Goal: Information Seeking & Learning: Learn about a topic

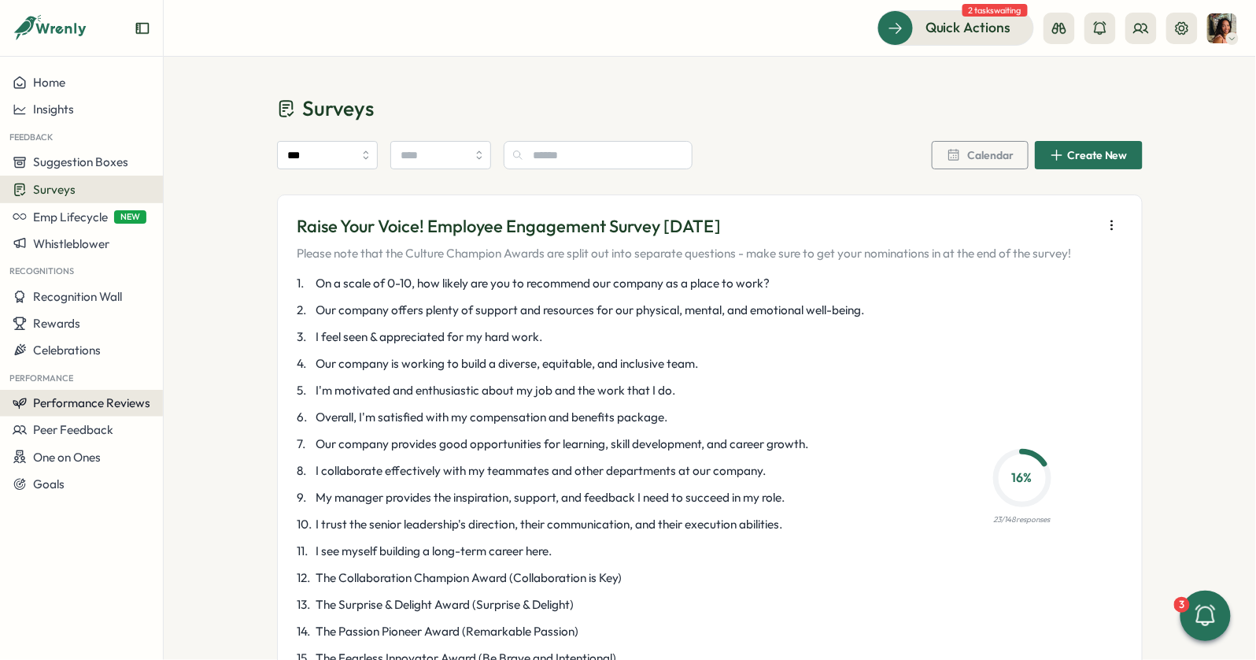
click at [87, 402] on span "Performance Reviews" at bounding box center [91, 402] width 117 height 15
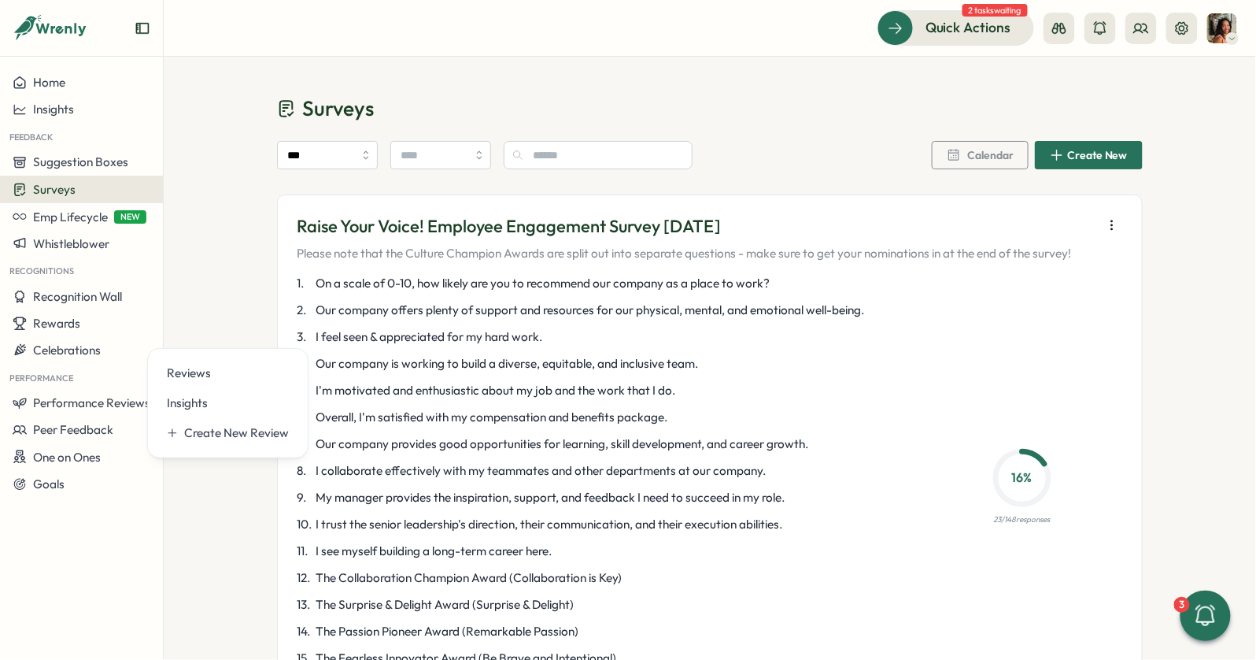
click at [1120, 31] on div at bounding box center [1121, 28] width 154 height 31
click at [1125, 30] on div at bounding box center [1121, 28] width 154 height 31
click at [1145, 20] on icon at bounding box center [1141, 28] width 16 height 16
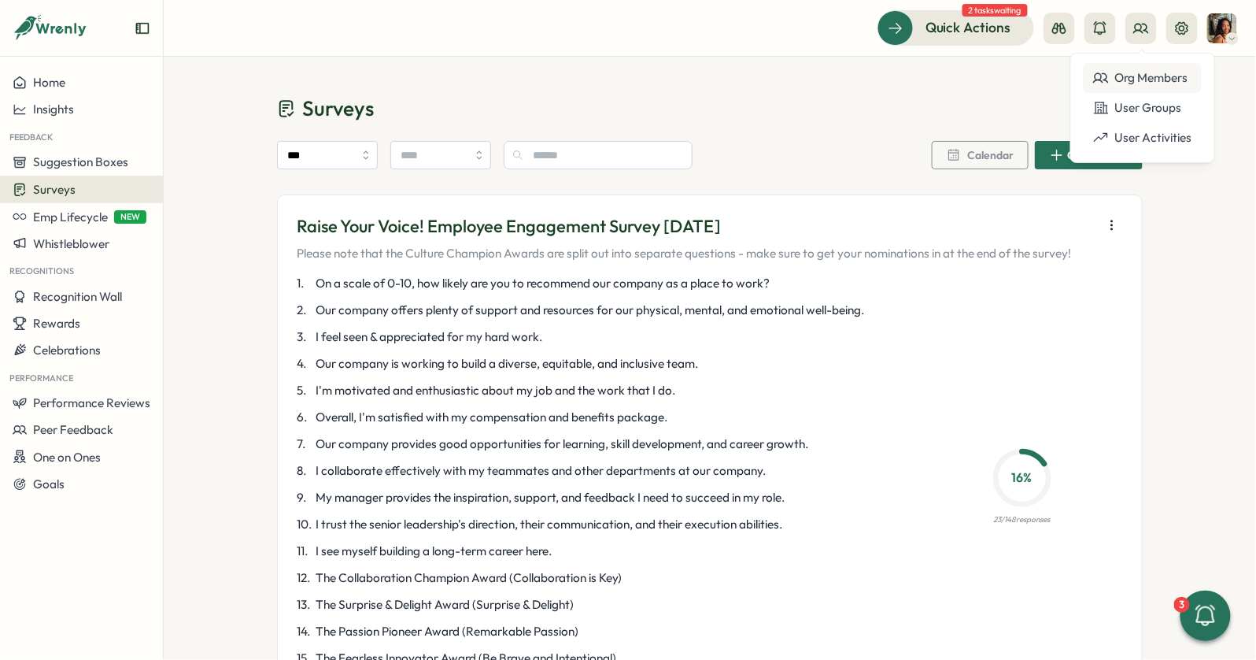
click at [1101, 69] on div "Org Members" at bounding box center [1142, 77] width 99 height 17
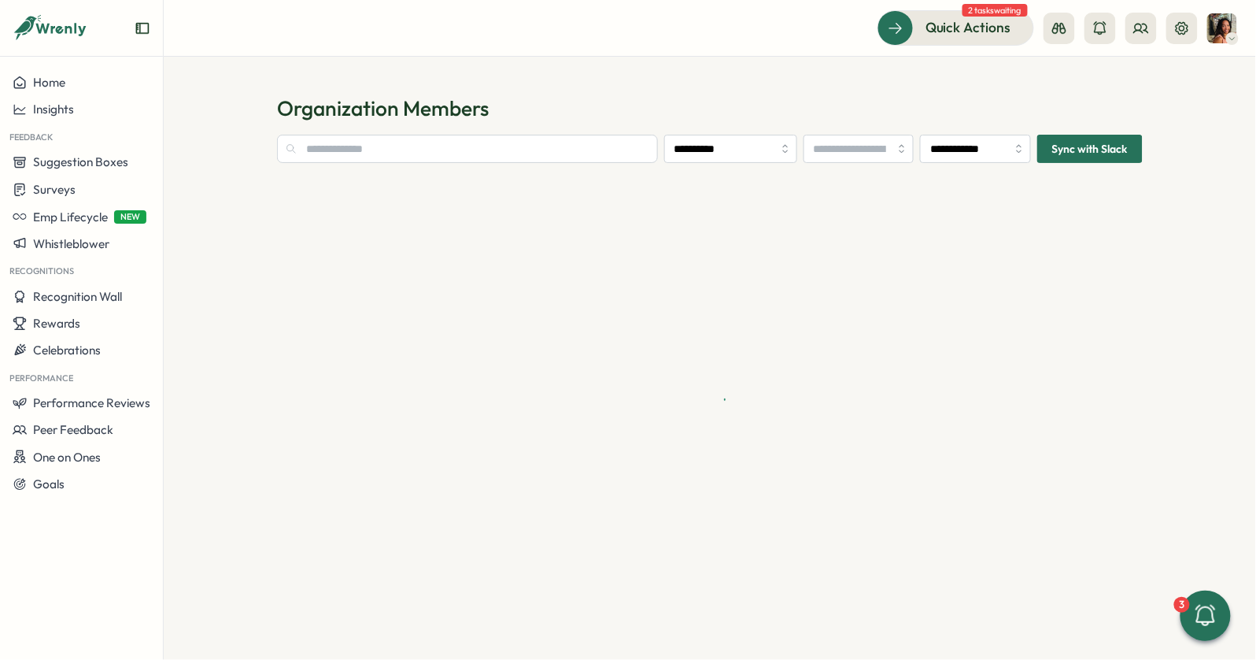
type input "**********"
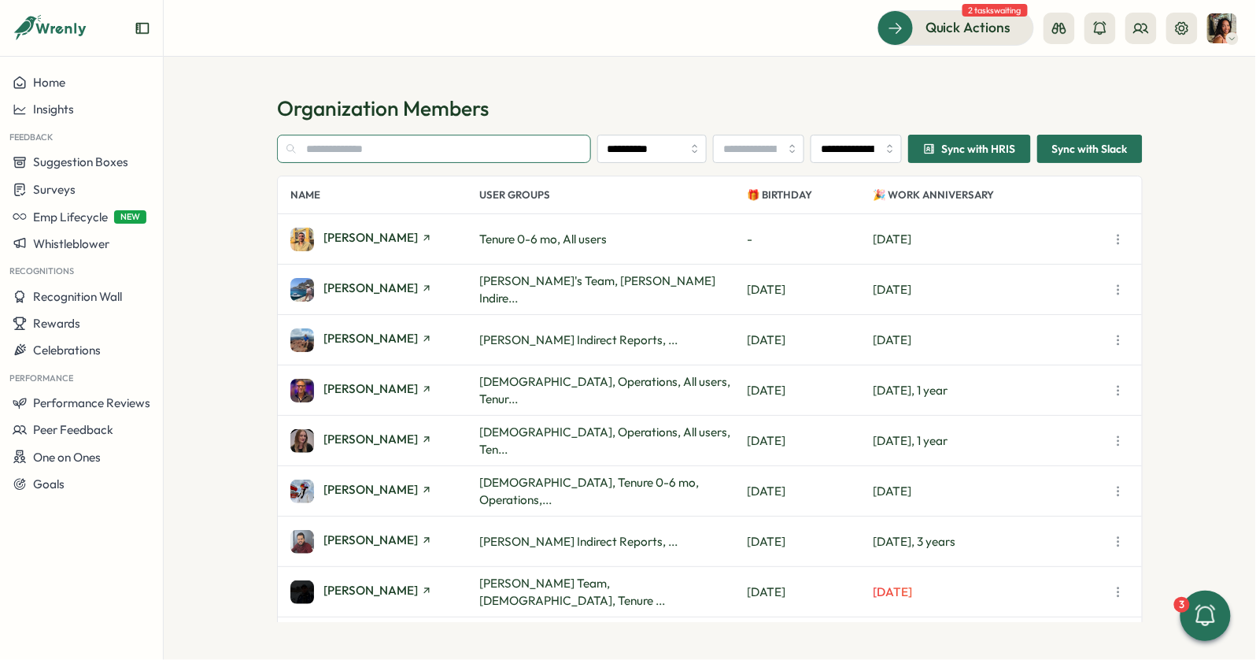
click at [498, 153] on input "text" at bounding box center [434, 149] width 314 height 28
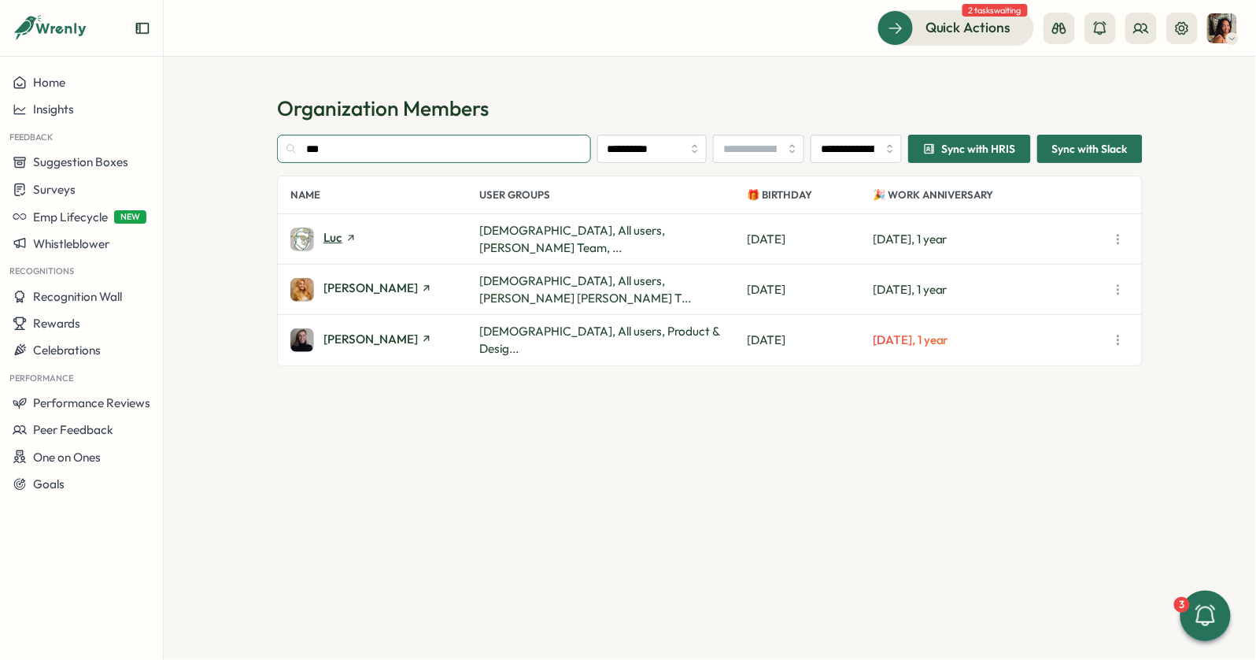
type input "***"
click at [333, 239] on span "Luc" at bounding box center [332, 237] width 19 height 12
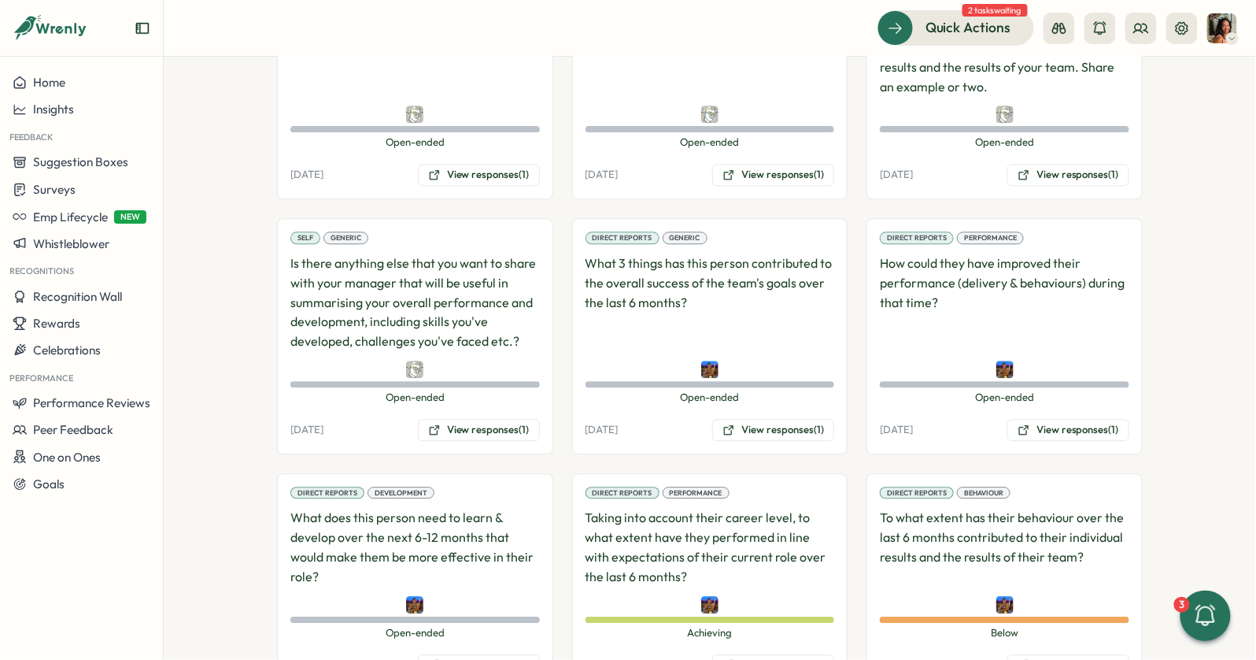
scroll to position [1421, 0]
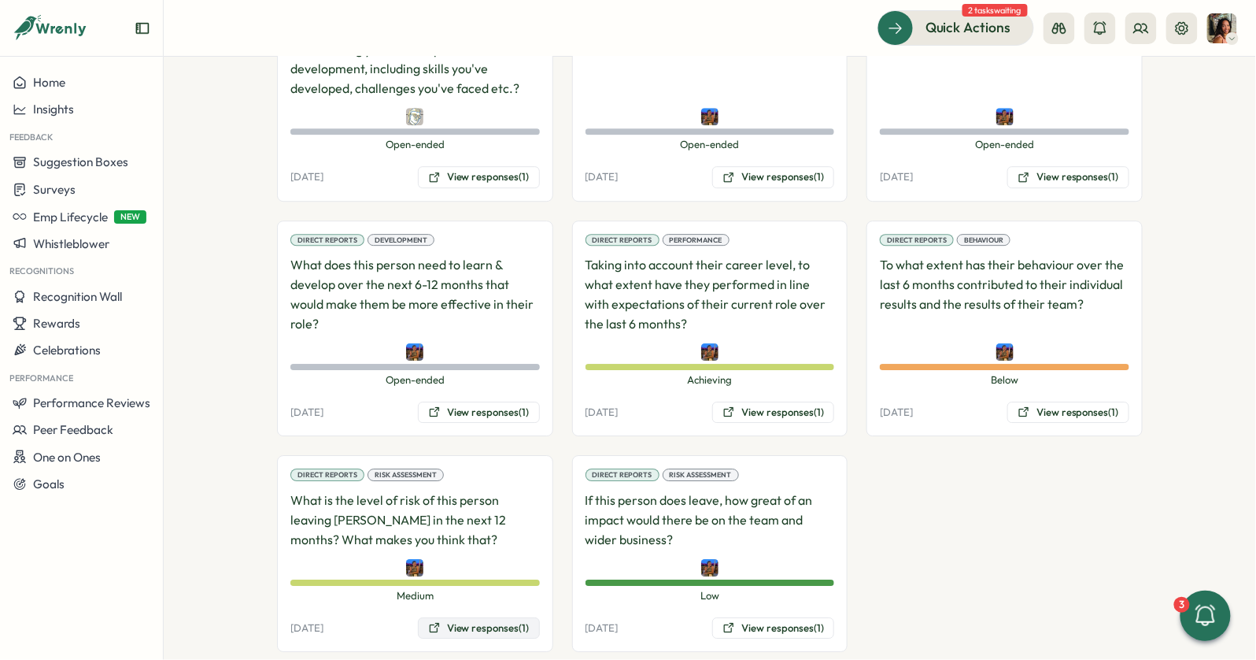
click at [467, 617] on button "View responses (1)" at bounding box center [479, 628] width 122 height 22
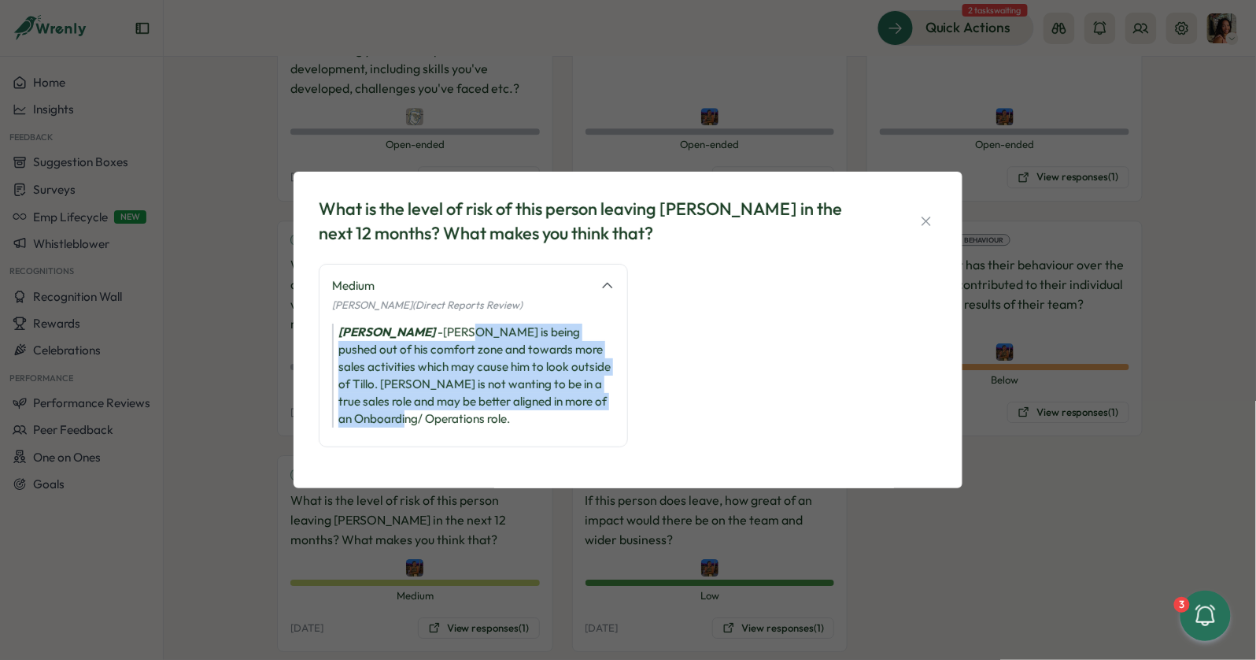
drag, startPoint x: 467, startPoint y: 332, endPoint x: 435, endPoint y: 433, distance: 105.5
click at [435, 433] on div "Medium Nicole Stanaland (Direct Reports Review) Nicole Stanaland - Luc is being…" at bounding box center [473, 355] width 309 height 183
click at [435, 430] on div "Medium Nicole Stanaland (Direct Reports Review) Nicole Stanaland - Luc is being…" at bounding box center [473, 355] width 309 height 183
drag, startPoint x: 435, startPoint y: 430, endPoint x: 457, endPoint y: 339, distance: 93.2
click at [457, 339] on div "Medium Nicole Stanaland (Direct Reports Review) Nicole Stanaland - Luc is being…" at bounding box center [473, 355] width 309 height 183
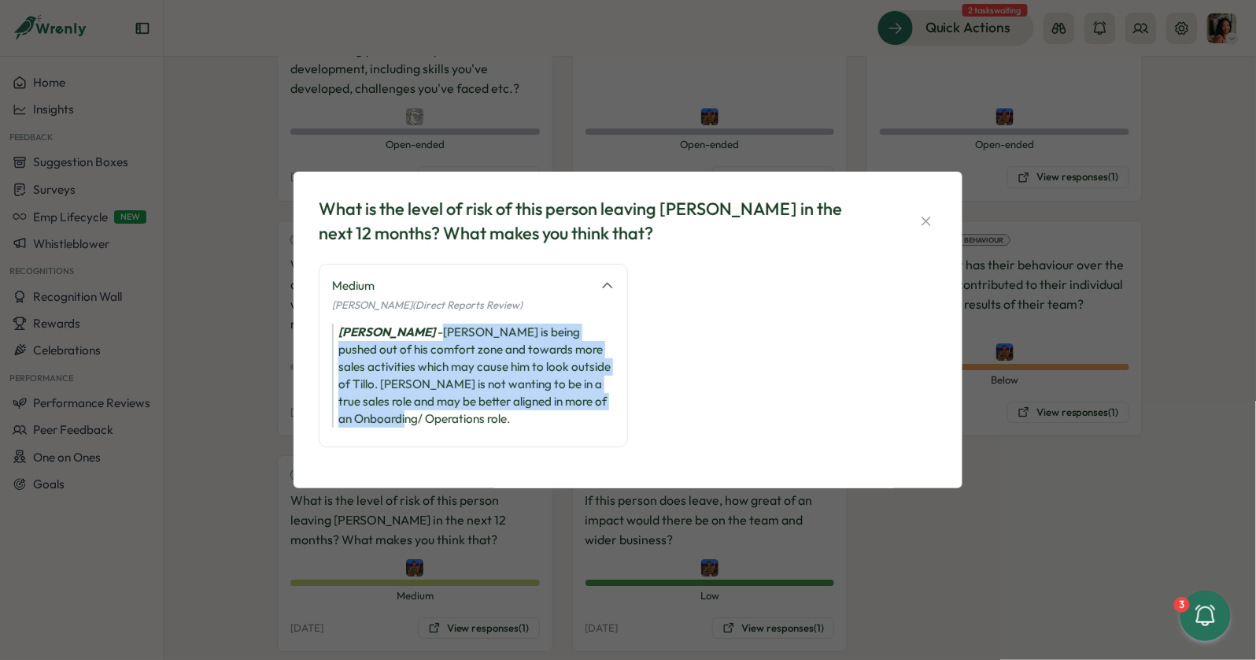
click at [457, 339] on div "Nicole Stanaland - Luc is being pushed out of his comfort zone and towards more…" at bounding box center [473, 375] width 283 height 104
drag, startPoint x: 457, startPoint y: 339, endPoint x: 437, endPoint y: 421, distance: 84.4
click at [437, 421] on div "Nicole Stanaland - Luc is being pushed out of his comfort zone and towards more…" at bounding box center [473, 375] width 283 height 104
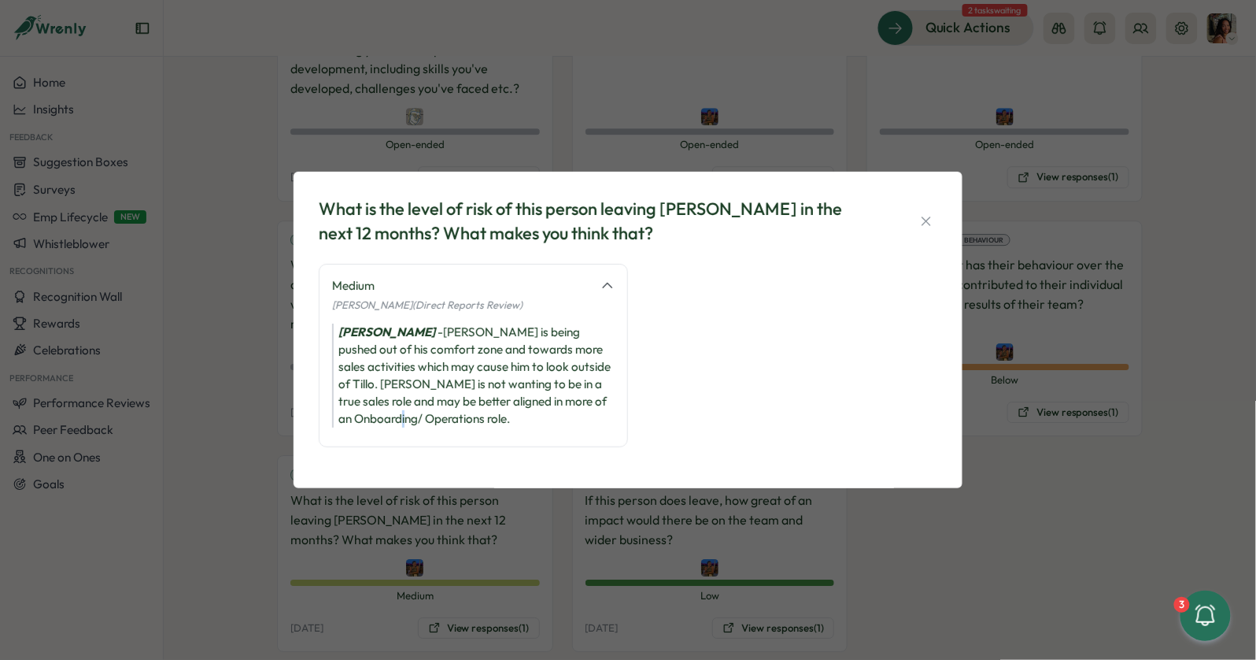
drag, startPoint x: 437, startPoint y: 421, endPoint x: 437, endPoint y: 362, distance: 59.0
click at [437, 390] on div "Nicole Stanaland - Luc is being pushed out of his comfort zone and towards more…" at bounding box center [473, 375] width 283 height 104
click at [437, 357] on div "Nicole Stanaland - Luc is being pushed out of his comfort zone and towards more…" at bounding box center [473, 375] width 283 height 104
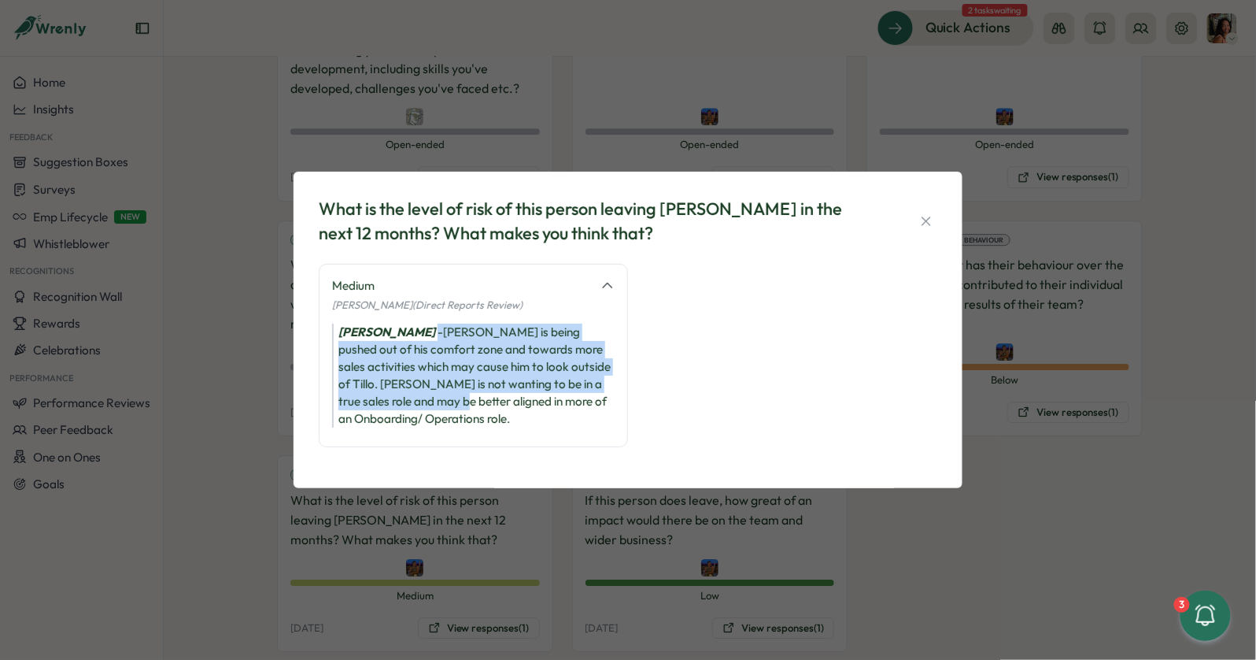
drag, startPoint x: 437, startPoint y: 329, endPoint x: 431, endPoint y: 407, distance: 78.1
click at [431, 407] on div "Nicole Stanaland - Luc is being pushed out of his comfort zone and towards more…" at bounding box center [473, 375] width 283 height 104
click at [431, 405] on div "Nicole Stanaland - Luc is being pushed out of his comfort zone and towards more…" at bounding box center [473, 375] width 283 height 104
drag, startPoint x: 431, startPoint y: 416, endPoint x: 446, endPoint y: 312, distance: 105.0
click at [446, 312] on div "Medium Nicole Stanaland (Direct Reports Review) Nicole Stanaland - Luc is being…" at bounding box center [473, 355] width 309 height 183
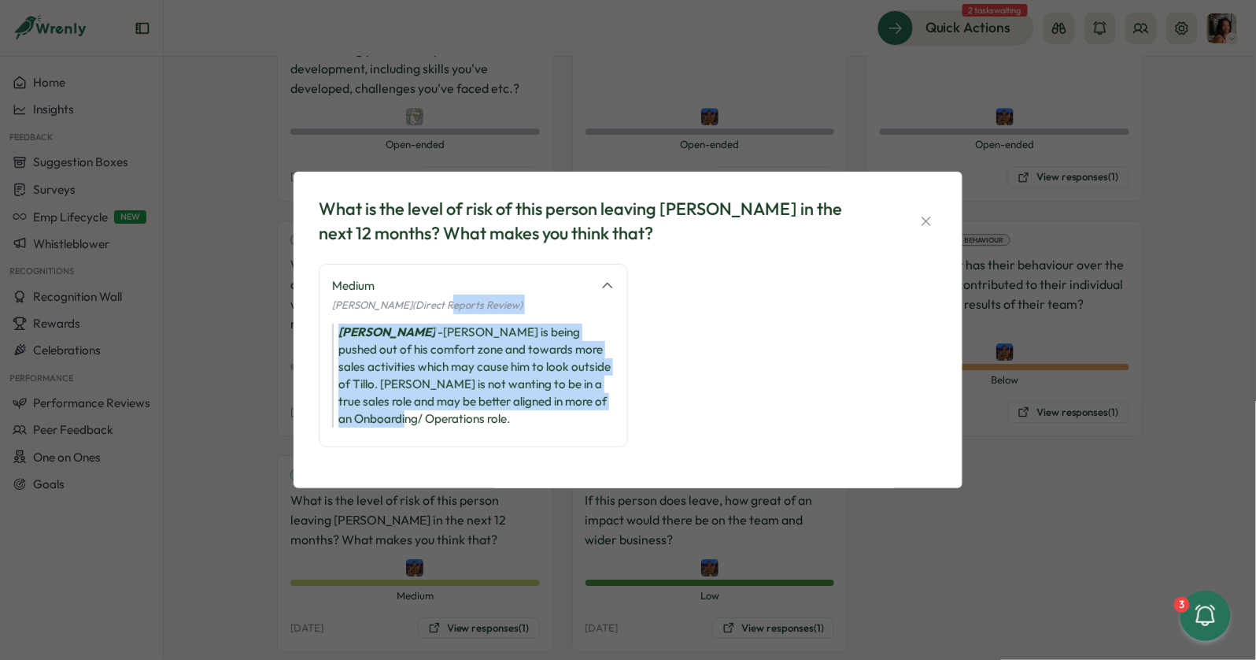
click at [446, 312] on div "Nicole Stanaland (Direct Reports Review)" at bounding box center [473, 304] width 283 height 20
drag, startPoint x: 446, startPoint y: 312, endPoint x: 411, endPoint y: 417, distance: 111.2
click at [411, 417] on div "Medium Nicole Stanaland (Direct Reports Review) Nicole Stanaland - Luc is being…" at bounding box center [473, 355] width 309 height 183
click at [411, 417] on div "Nicole Stanaland - Luc is being pushed out of his comfort zone and towards more…" at bounding box center [473, 375] width 283 height 104
drag, startPoint x: 411, startPoint y: 417, endPoint x: 413, endPoint y: 325, distance: 92.1
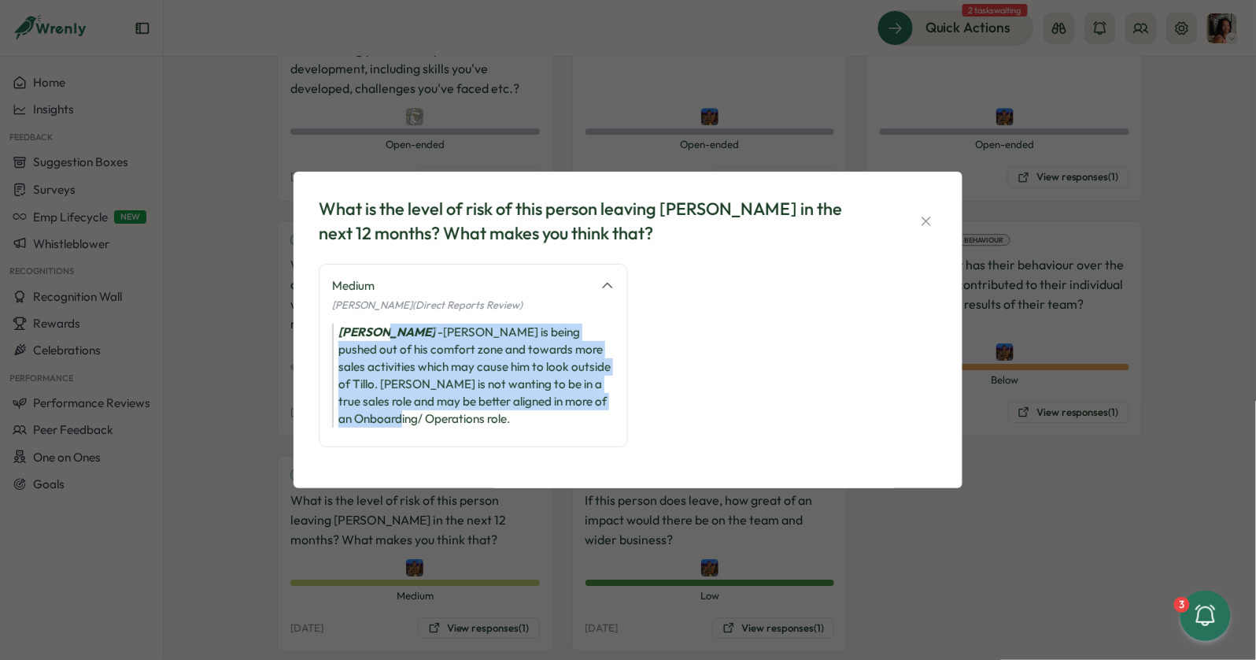
click at [413, 325] on div "Nicole Stanaland - Luc is being pushed out of his comfort zone and towards more…" at bounding box center [473, 375] width 283 height 104
click at [413, 325] on icon "Nicole Stanaland" at bounding box center [386, 331] width 97 height 15
drag, startPoint x: 413, startPoint y: 325, endPoint x: 388, endPoint y: 423, distance: 101.6
click at [388, 423] on div "Nicole Stanaland - Luc is being pushed out of his comfort zone and towards more…" at bounding box center [473, 375] width 283 height 104
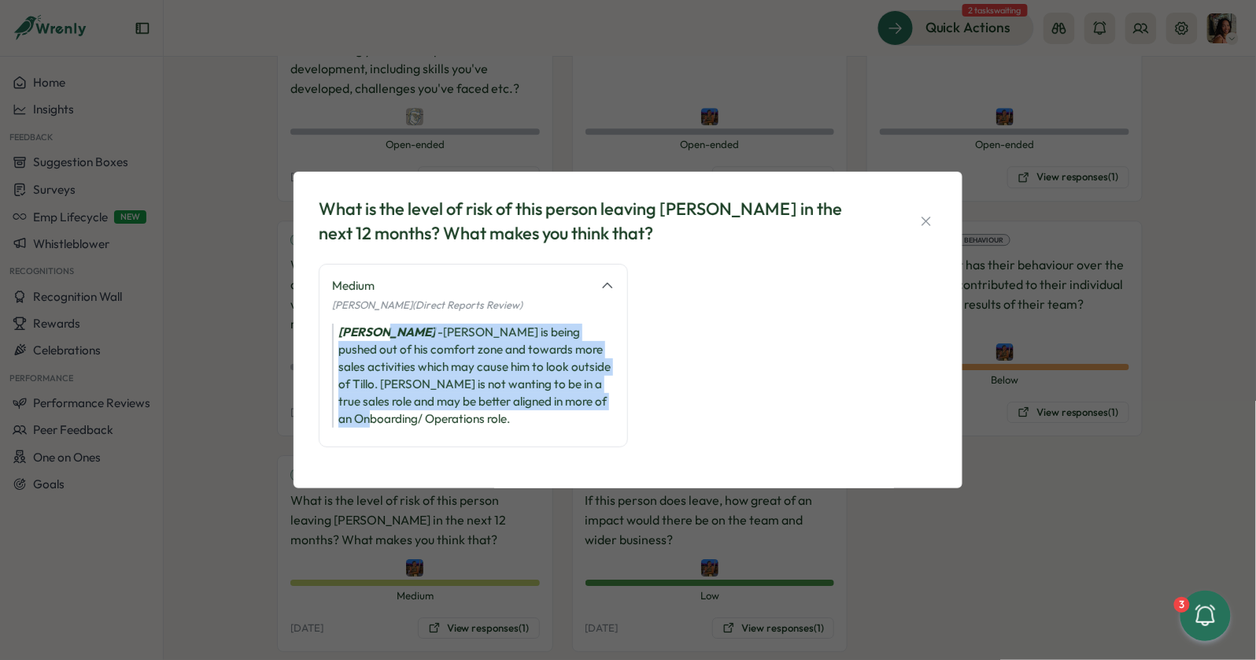
drag, startPoint x: 423, startPoint y: 337, endPoint x: 408, endPoint y: 423, distance: 87.1
click at [408, 423] on div "Nicole Stanaland - Luc is being pushed out of his comfort zone and towards more…" at bounding box center [473, 375] width 283 height 104
drag, startPoint x: 449, startPoint y: 421, endPoint x: 327, endPoint y: 330, distance: 151.7
click at [327, 330] on div "Medium Nicole Stanaland (Direct Reports Review) Nicole Stanaland - Luc is being…" at bounding box center [473, 355] width 309 height 183
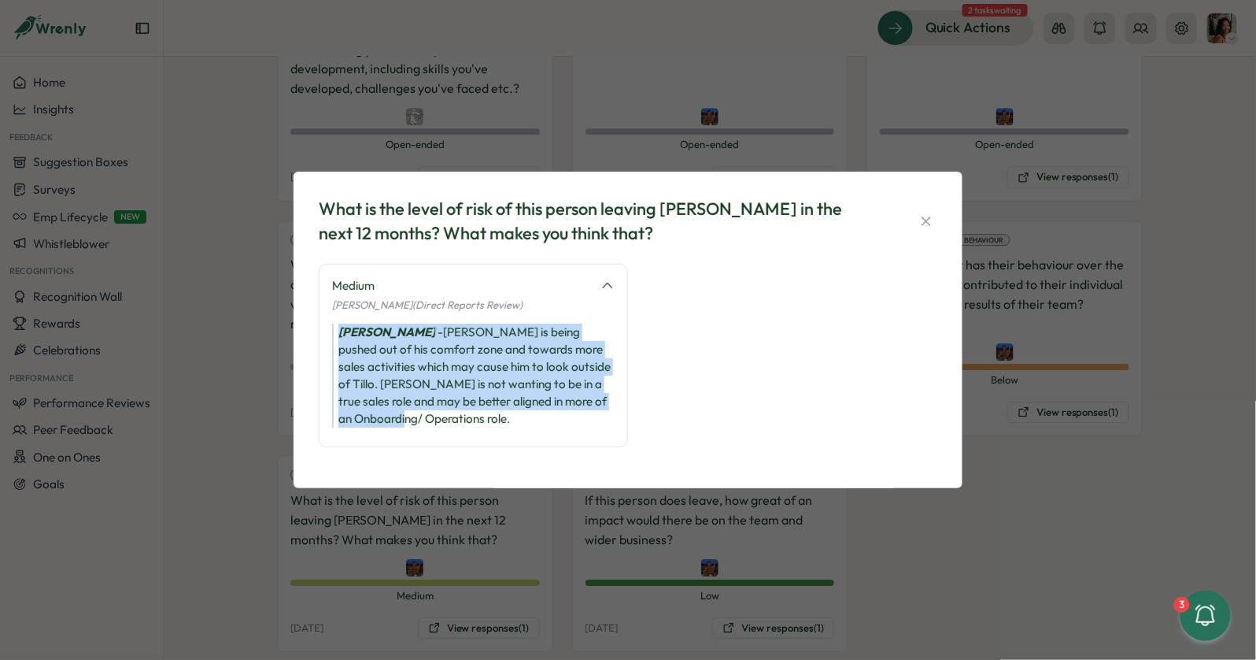
click at [344, 341] on div "Nicole Stanaland - Luc is being pushed out of his comfort zone and towards more…" at bounding box center [473, 375] width 283 height 104
drag, startPoint x: 438, startPoint y: 421, endPoint x: 341, endPoint y: 327, distance: 134.7
click at [341, 327] on div "Nicole Stanaland - Luc is being pushed out of his comfort zone and towards more…" at bounding box center [473, 375] width 283 height 104
click at [341, 327] on icon "Nicole Stanaland" at bounding box center [386, 331] width 97 height 15
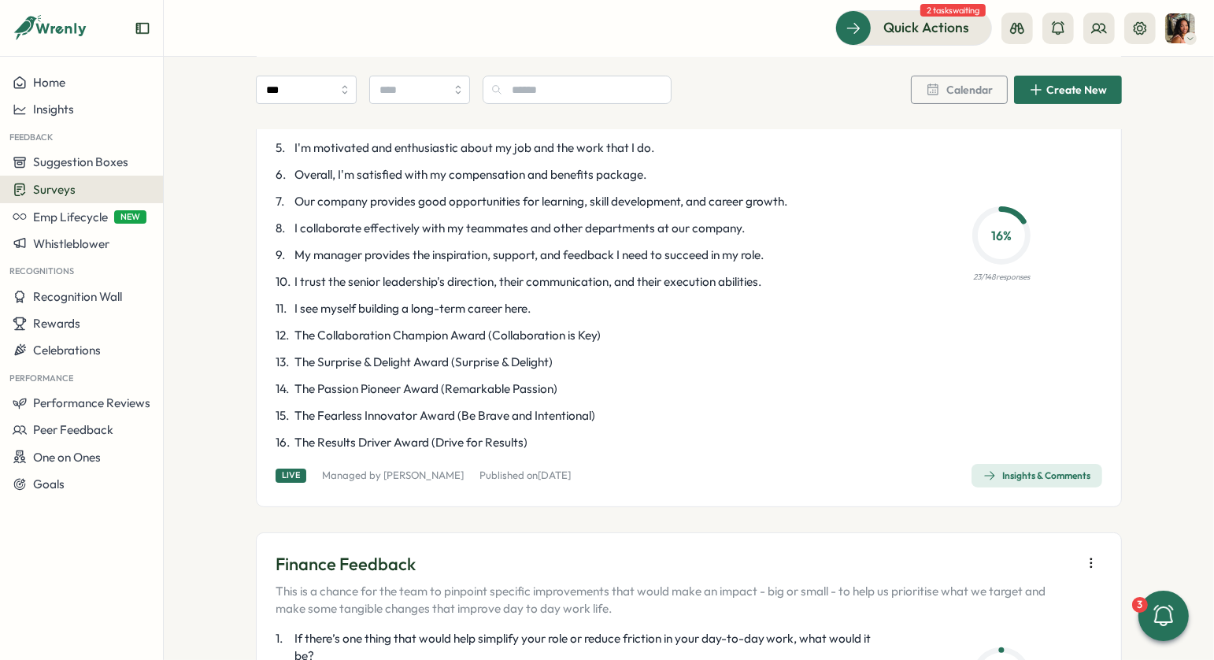
scroll to position [239, 0]
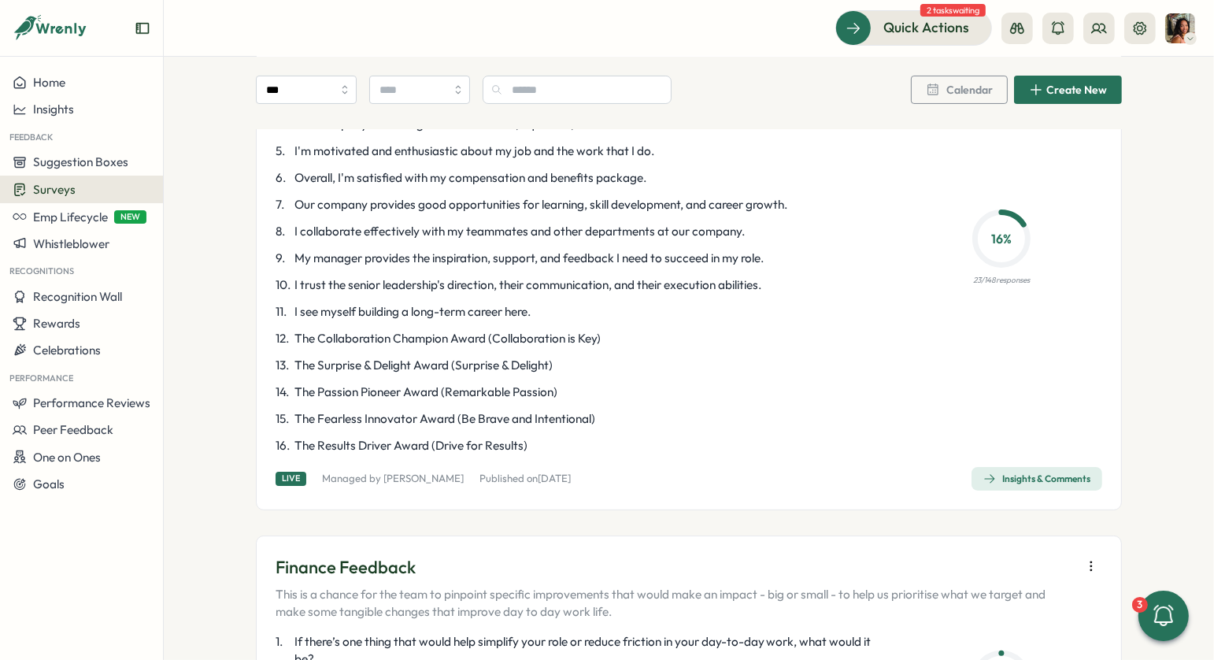
click at [1001, 475] on div "Insights & Comments" at bounding box center [1036, 478] width 107 height 13
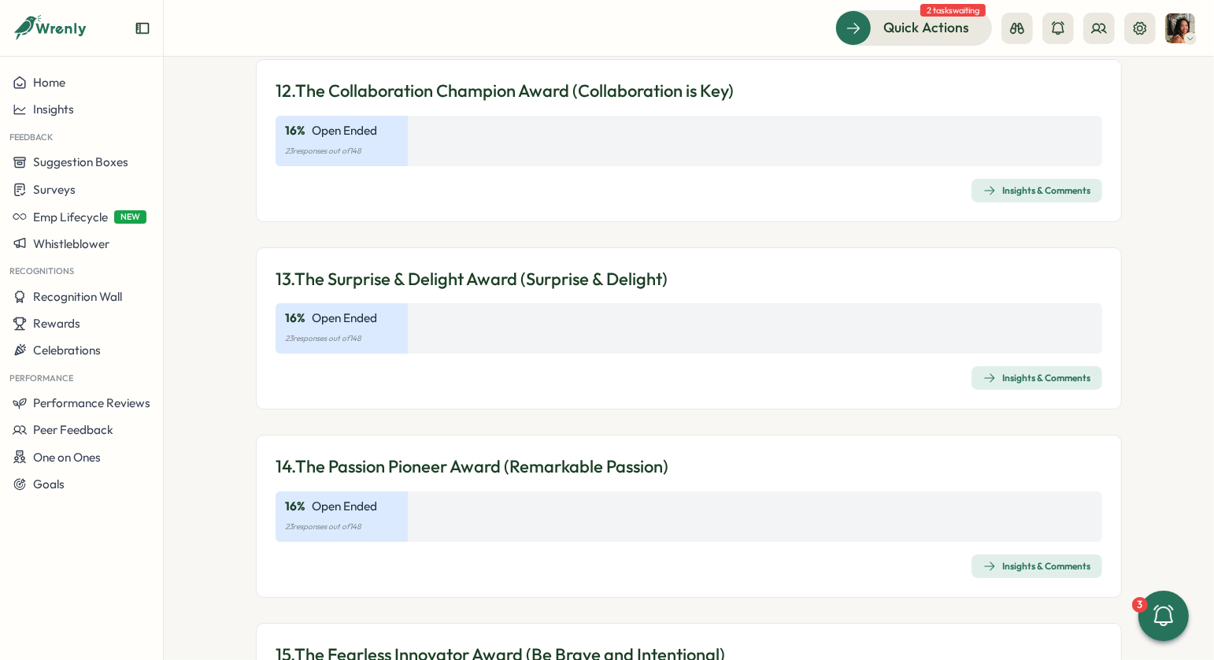
scroll to position [3605, 0]
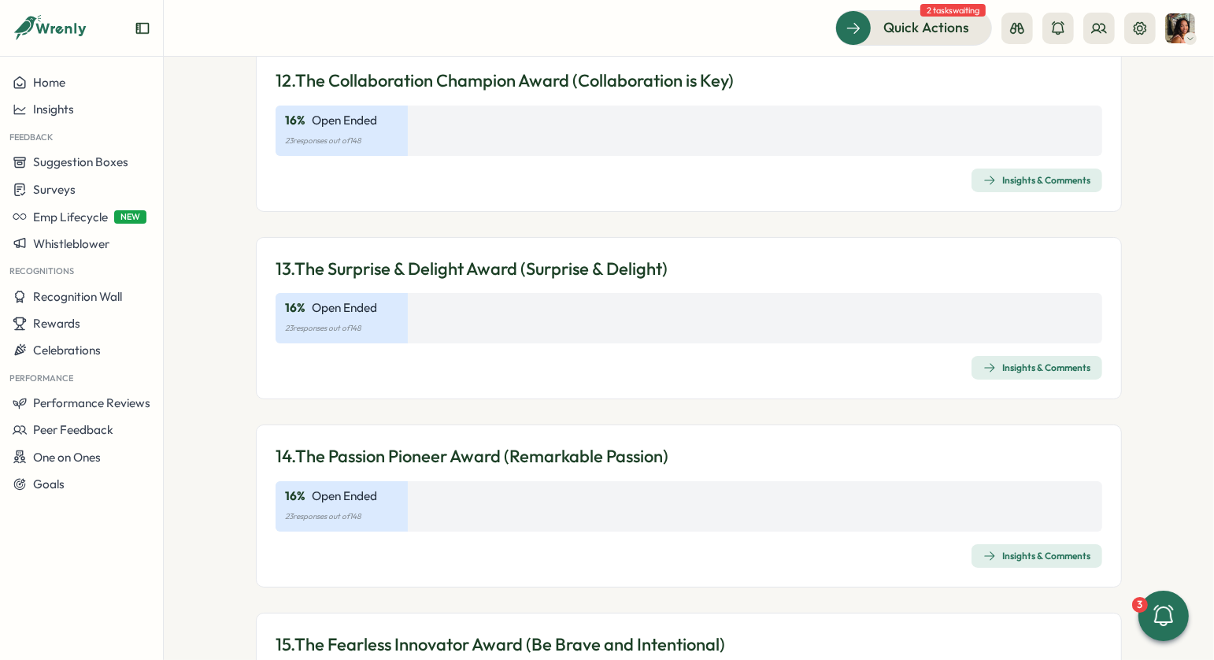
click at [1016, 174] on div "Insights & Comments" at bounding box center [1036, 180] width 107 height 13
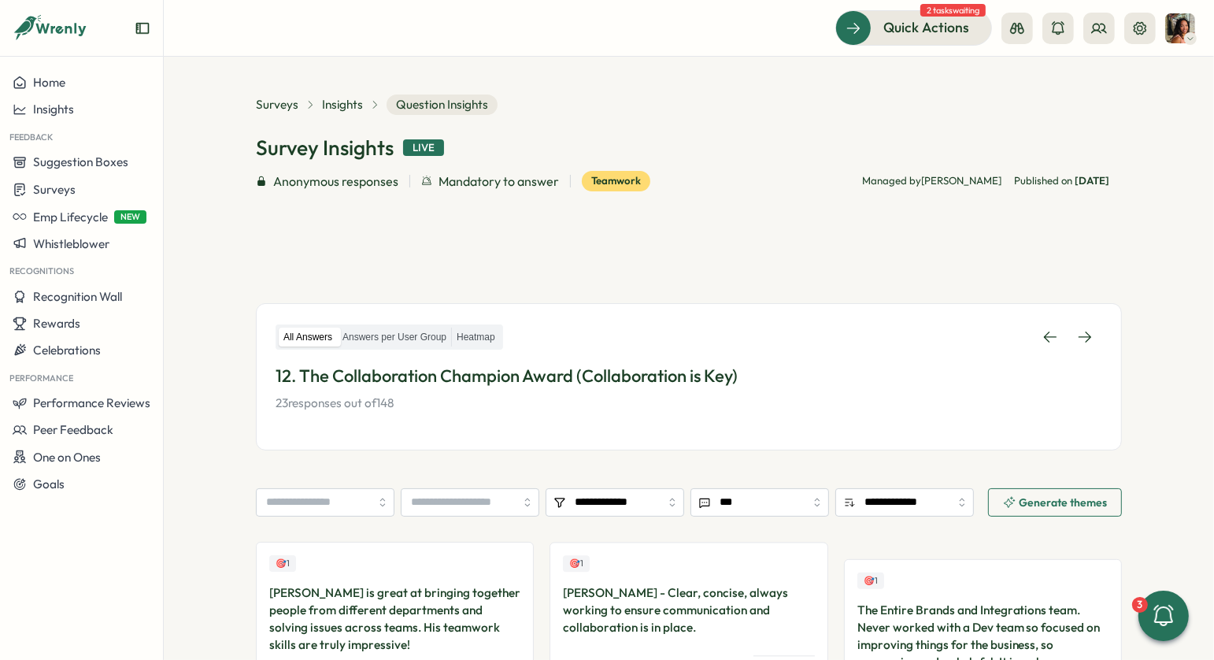
scroll to position [434, 0]
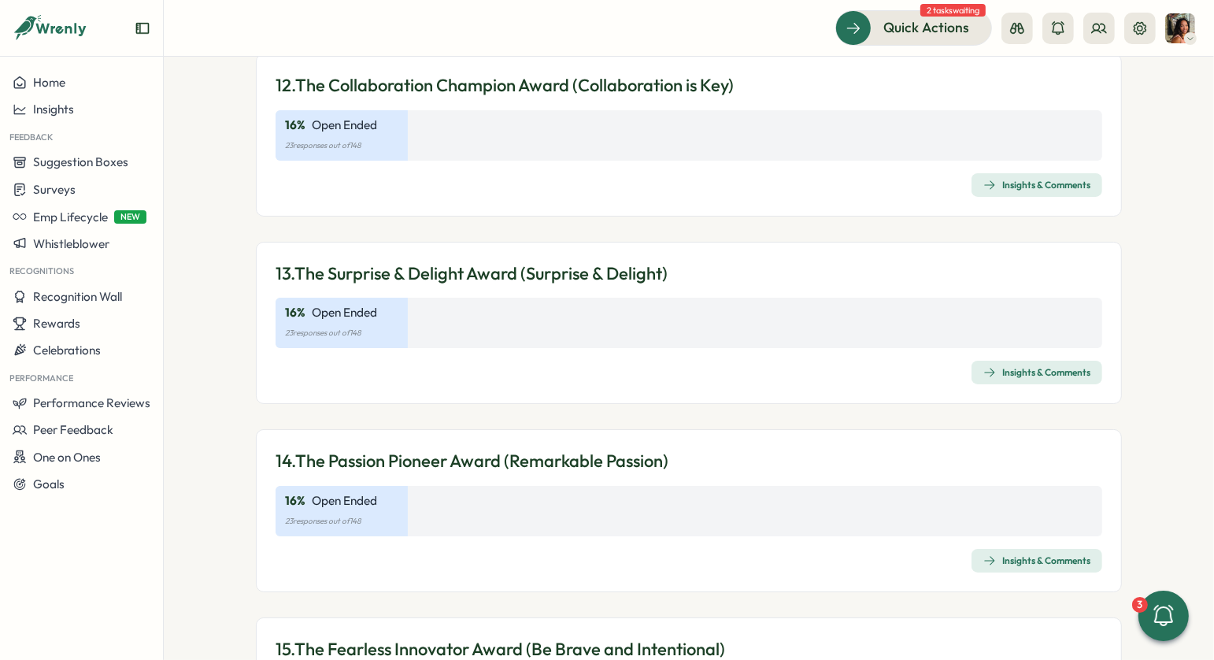
scroll to position [3602, 0]
click at [1002, 364] on div "Insights & Comments" at bounding box center [1036, 370] width 107 height 13
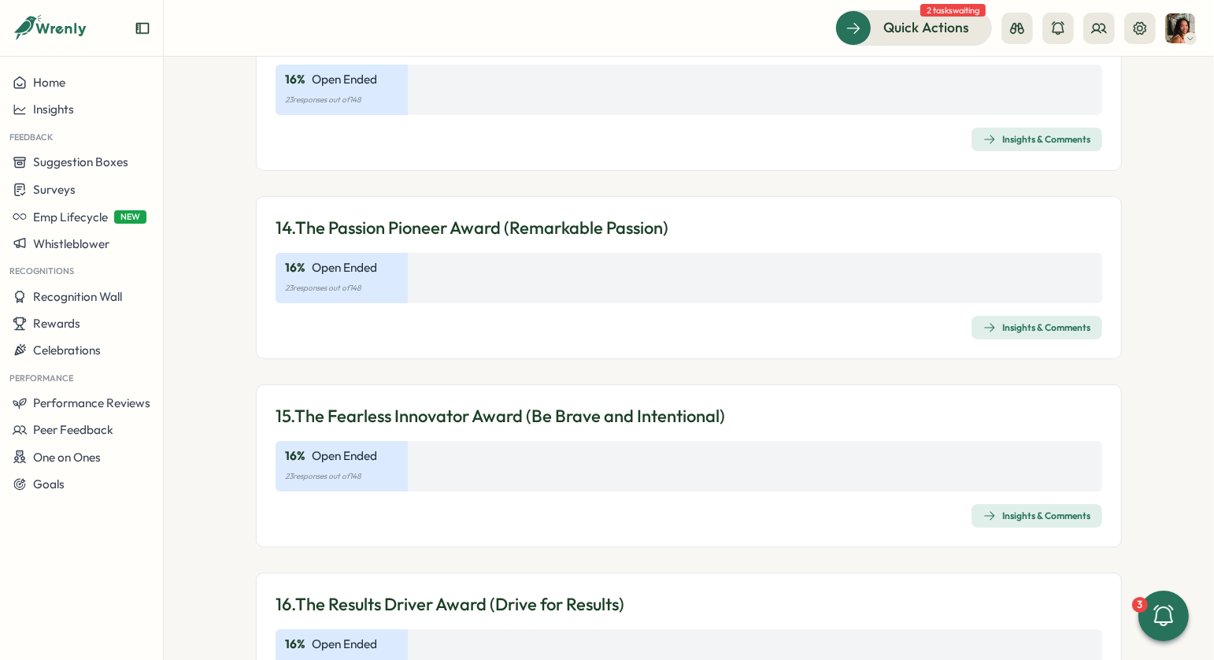
scroll to position [3834, 0]
click at [1009, 321] on div "Insights & Comments" at bounding box center [1036, 327] width 107 height 13
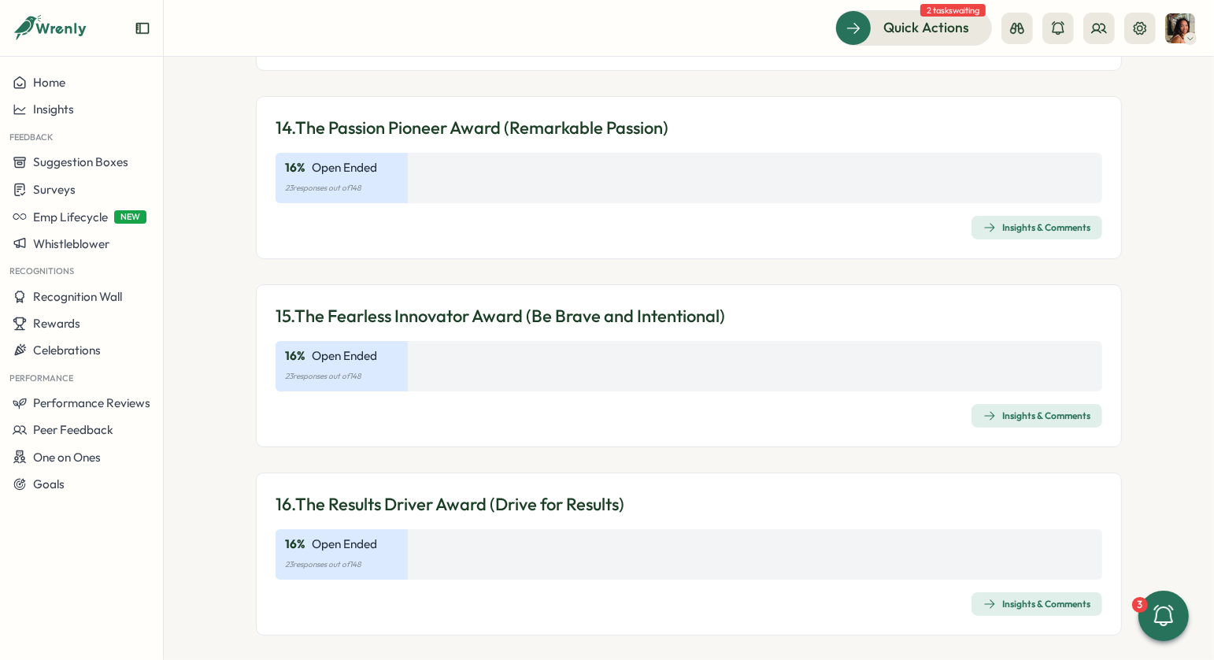
click at [1005, 409] on div "Insights & Comments" at bounding box center [1036, 415] width 107 height 13
click at [1000, 597] on div "Insights & Comments" at bounding box center [1036, 603] width 107 height 13
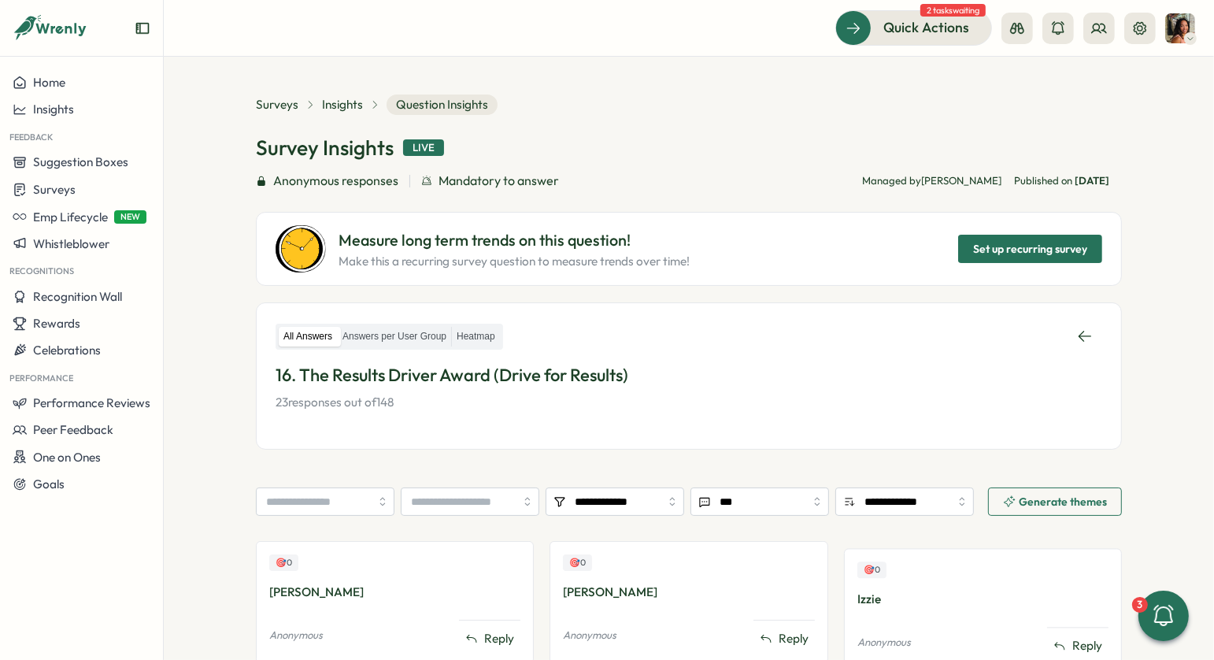
scroll to position [227, 0]
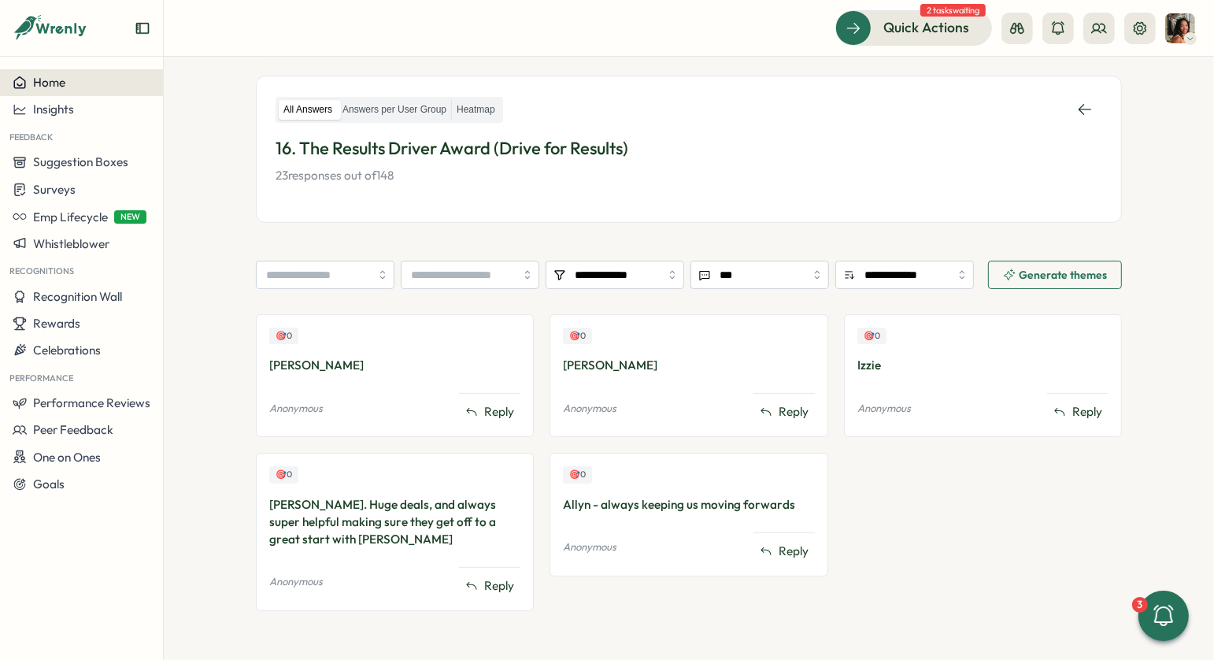
click at [96, 69] on button "Home" at bounding box center [81, 82] width 163 height 27
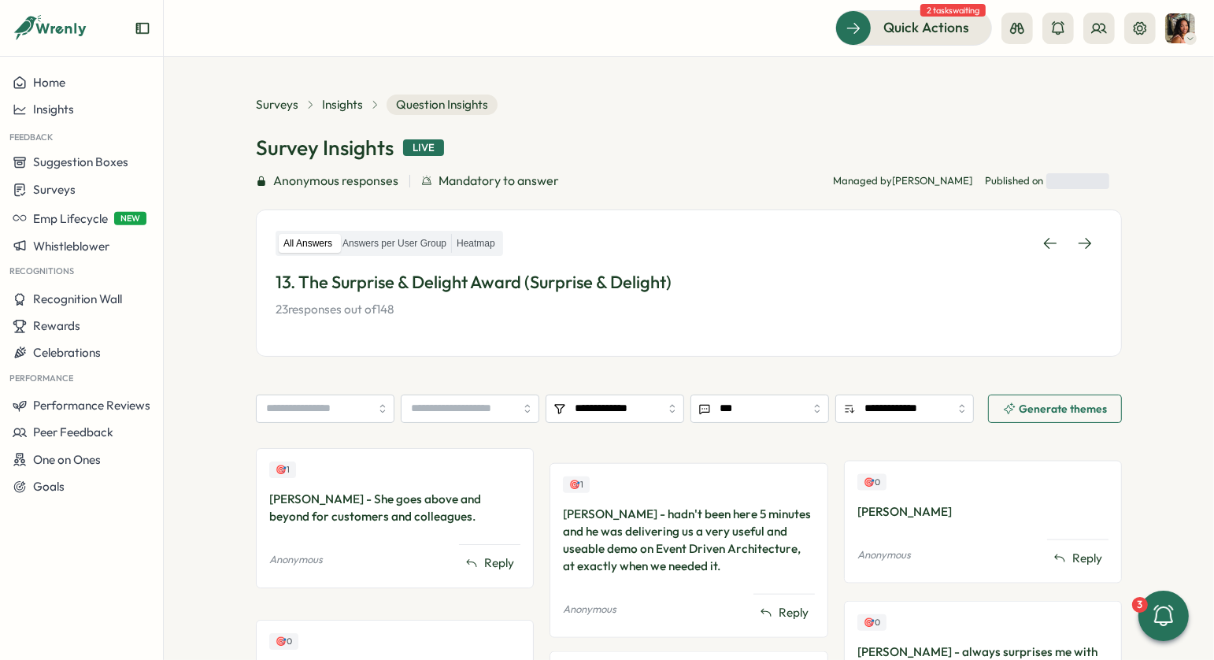
scroll to position [245, 0]
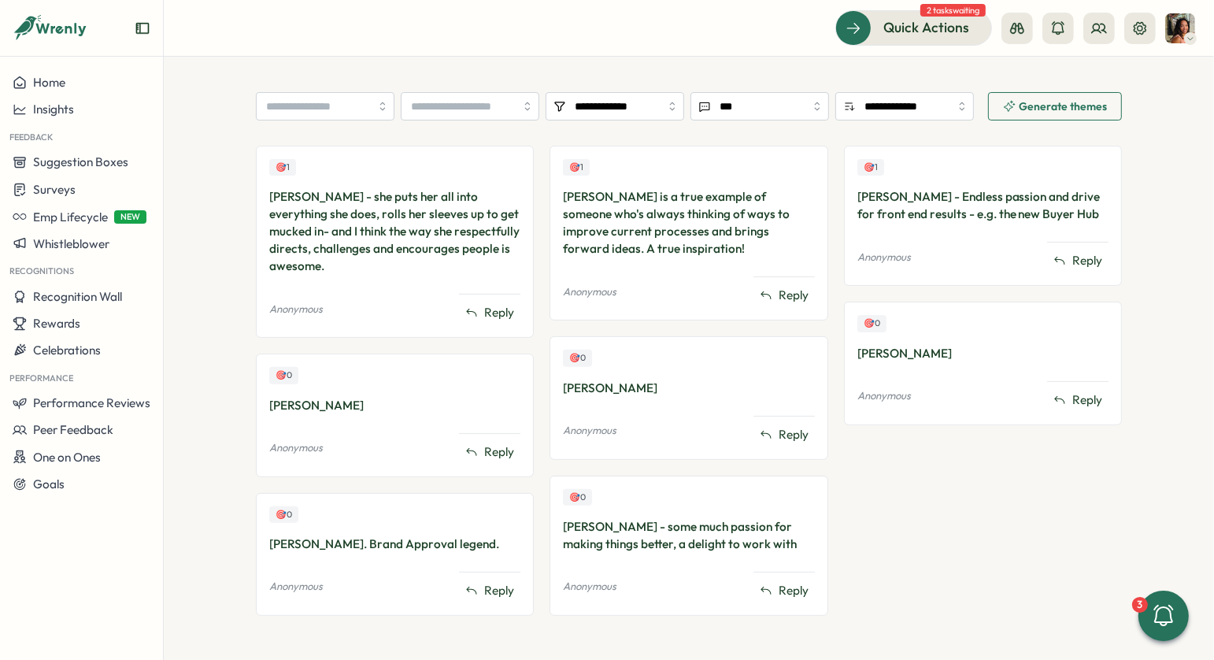
scroll to position [399, 0]
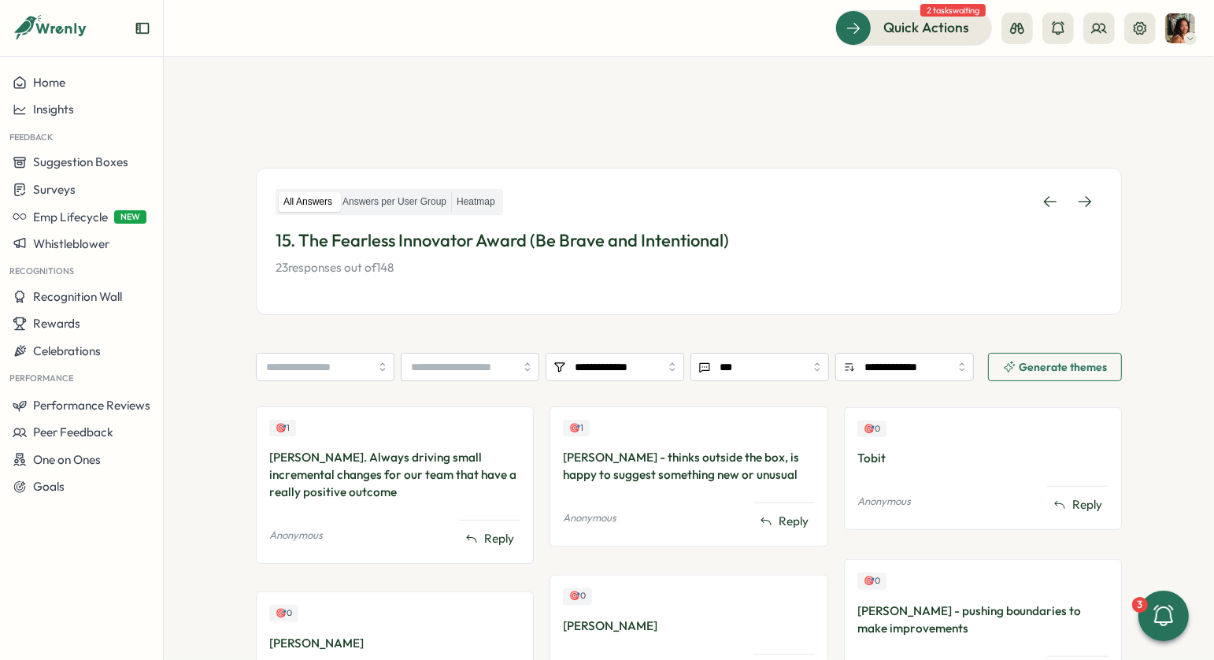
scroll to position [227, 0]
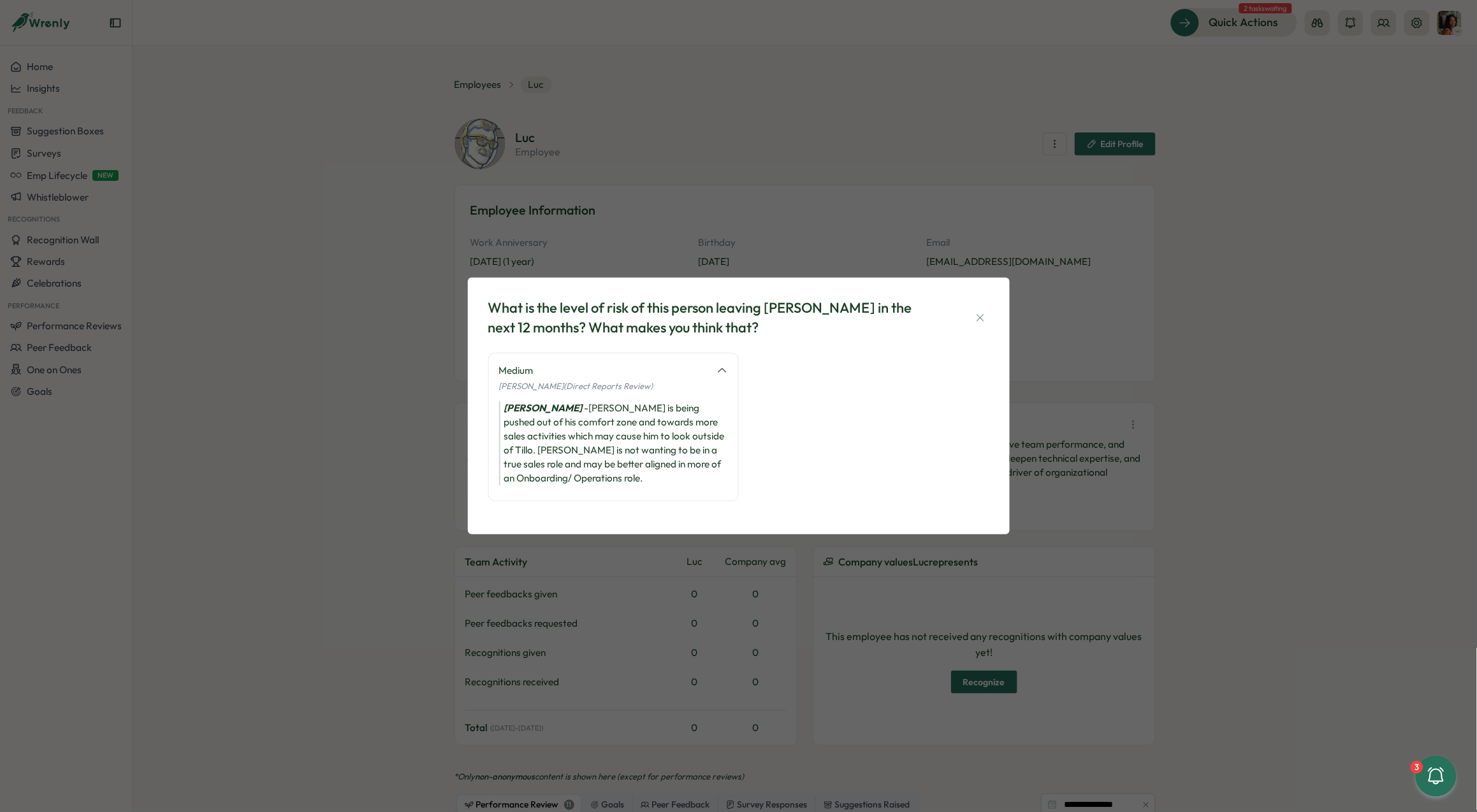
scroll to position [883, 0]
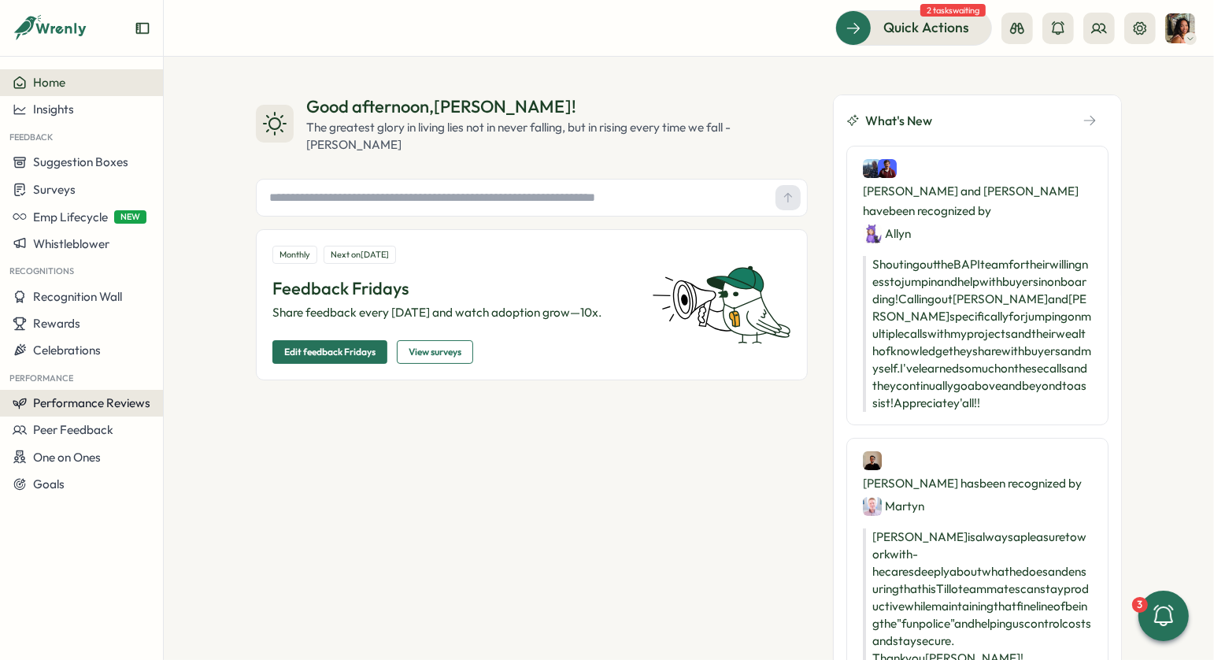
click at [66, 408] on span "Performance Reviews" at bounding box center [91, 402] width 117 height 15
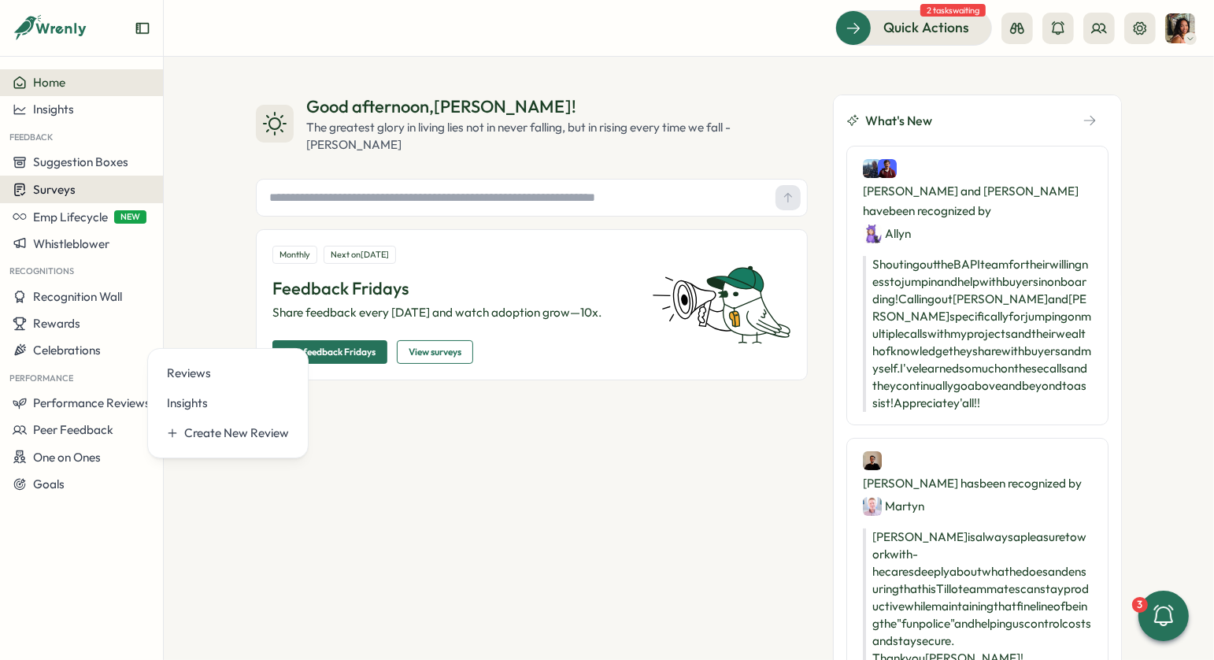
click at [75, 195] on div "Surveys" at bounding box center [82, 189] width 138 height 15
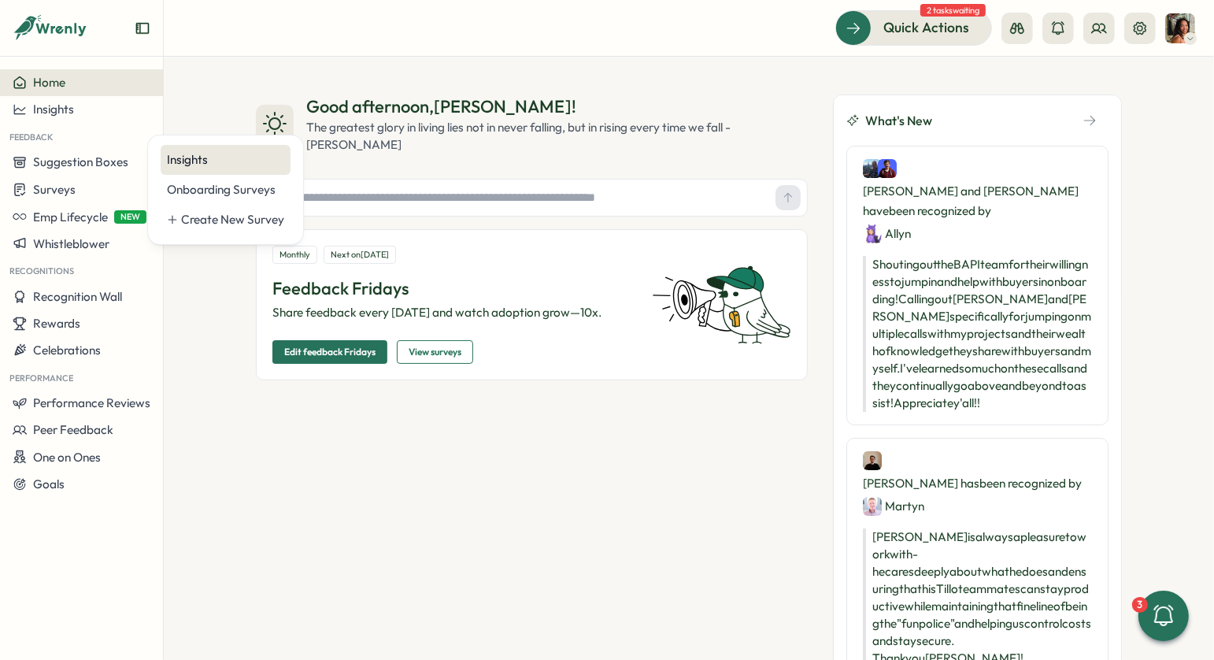
click at [191, 161] on div "Insights" at bounding box center [225, 159] width 117 height 17
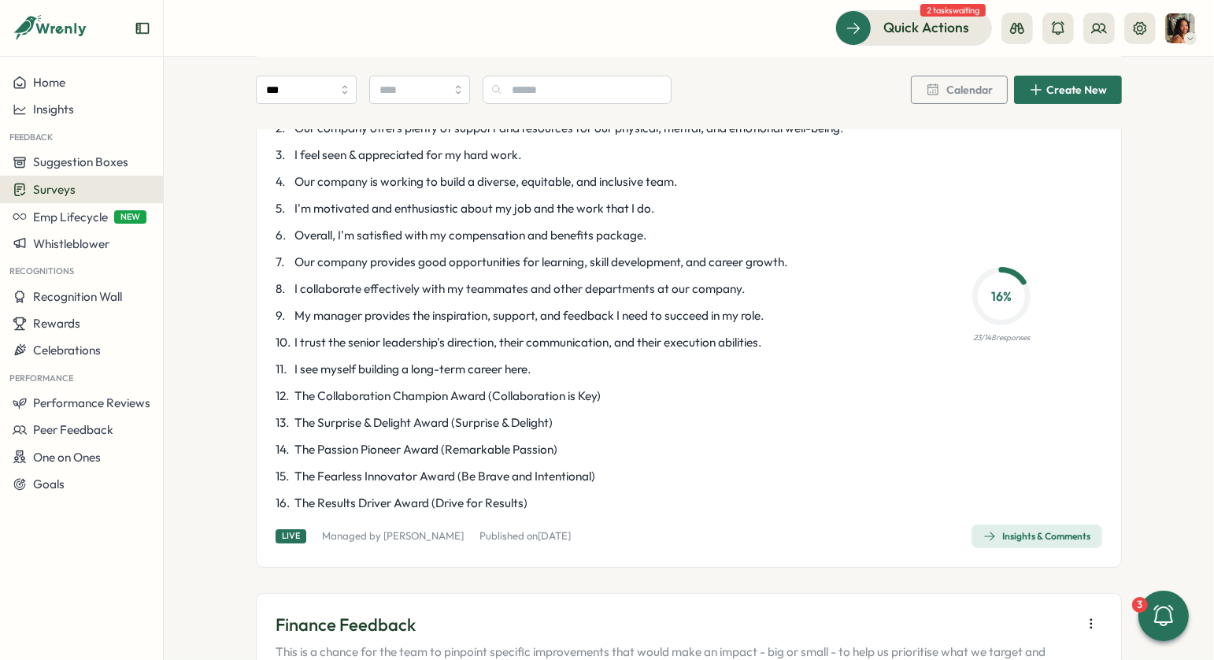
scroll to position [185, 0]
